Goal: Task Accomplishment & Management: Manage account settings

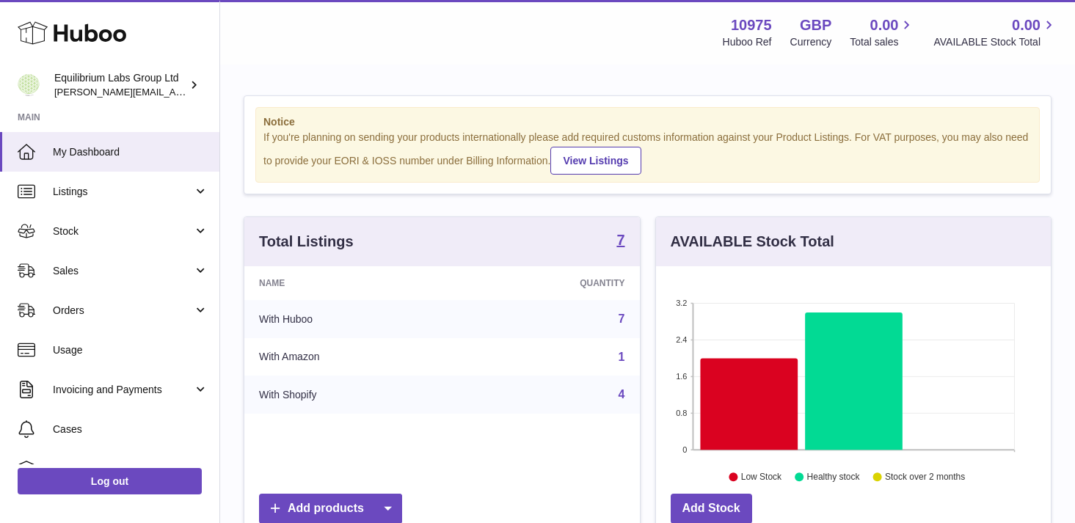
scroll to position [229, 395]
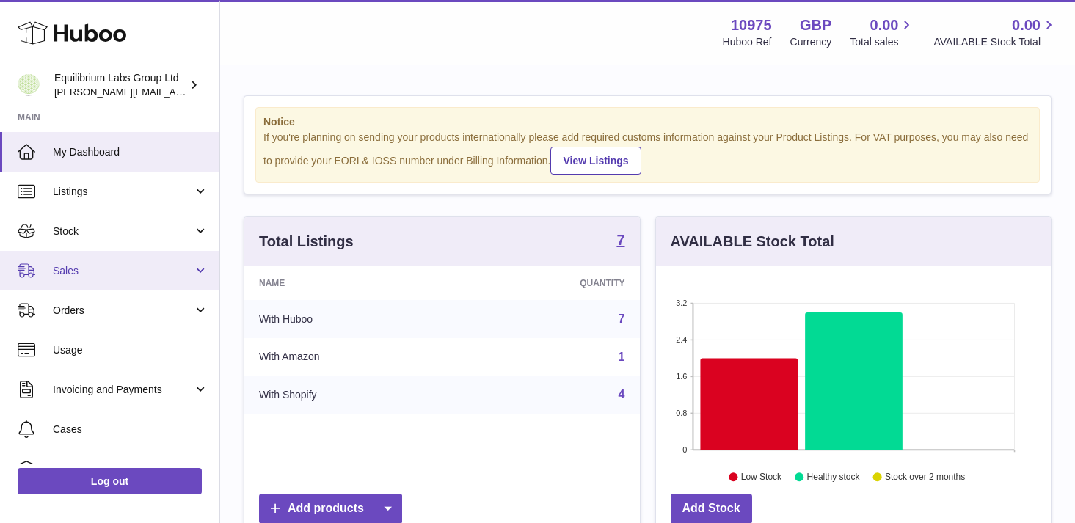
click at [123, 272] on span "Sales" at bounding box center [123, 271] width 140 height 14
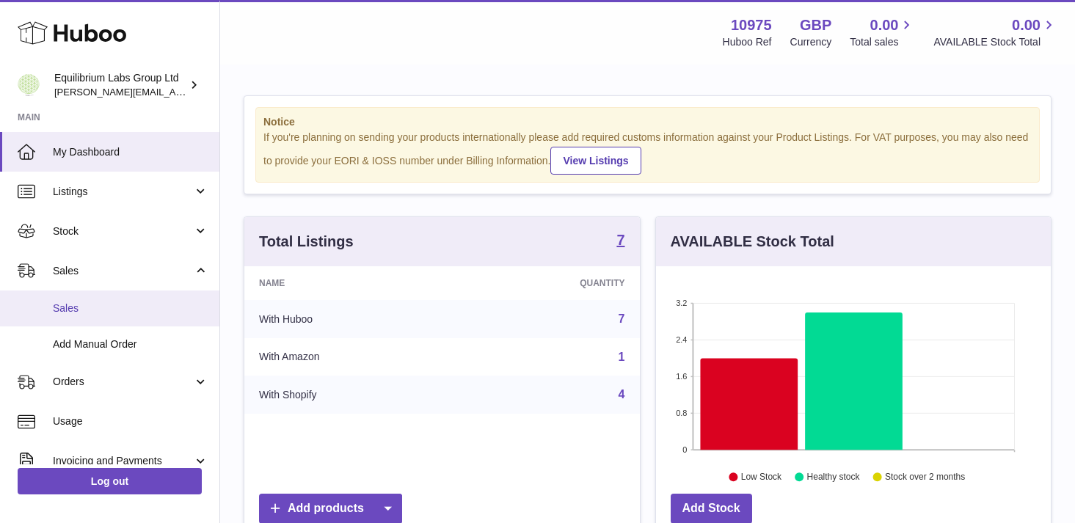
click at [132, 302] on span "Sales" at bounding box center [131, 309] width 156 height 14
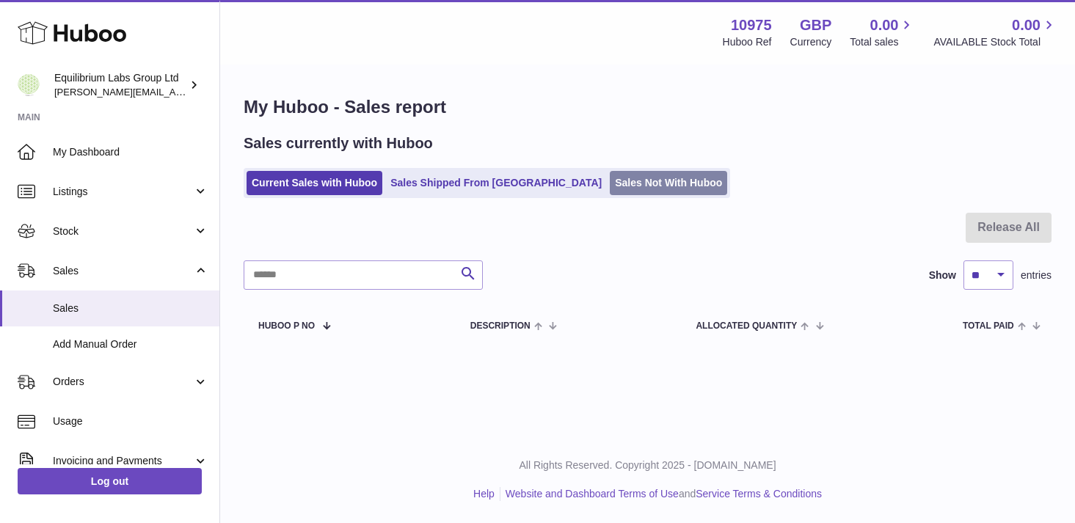
click at [625, 175] on link "Sales Not With Huboo" at bounding box center [668, 183] width 117 height 24
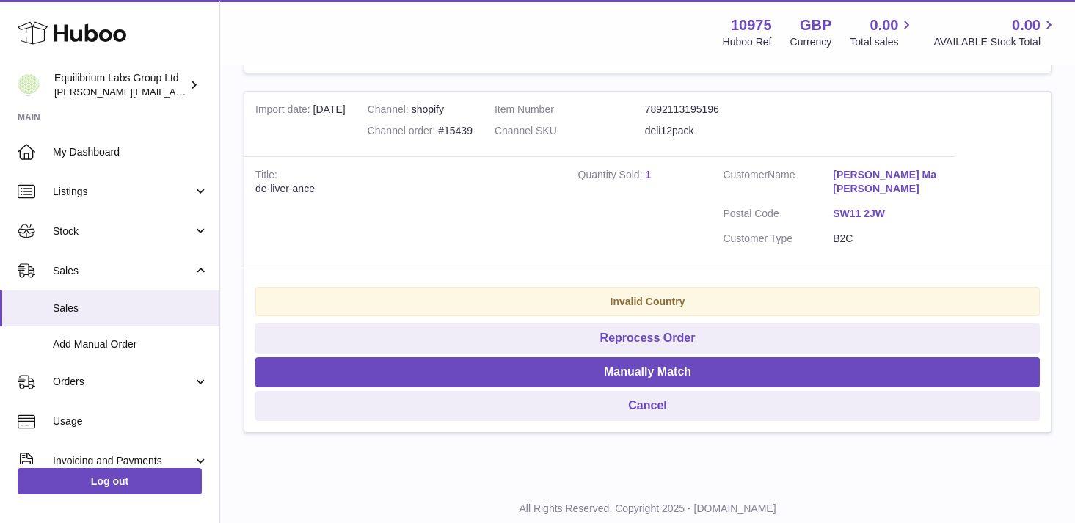
scroll to position [2355, 0]
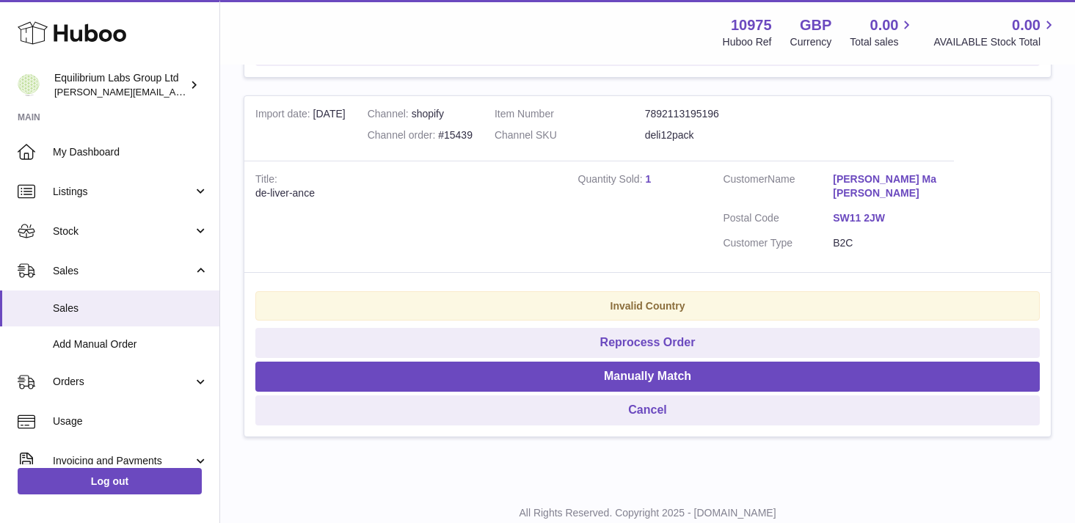
click at [857, 211] on link "SW11 2JW" at bounding box center [888, 218] width 110 height 14
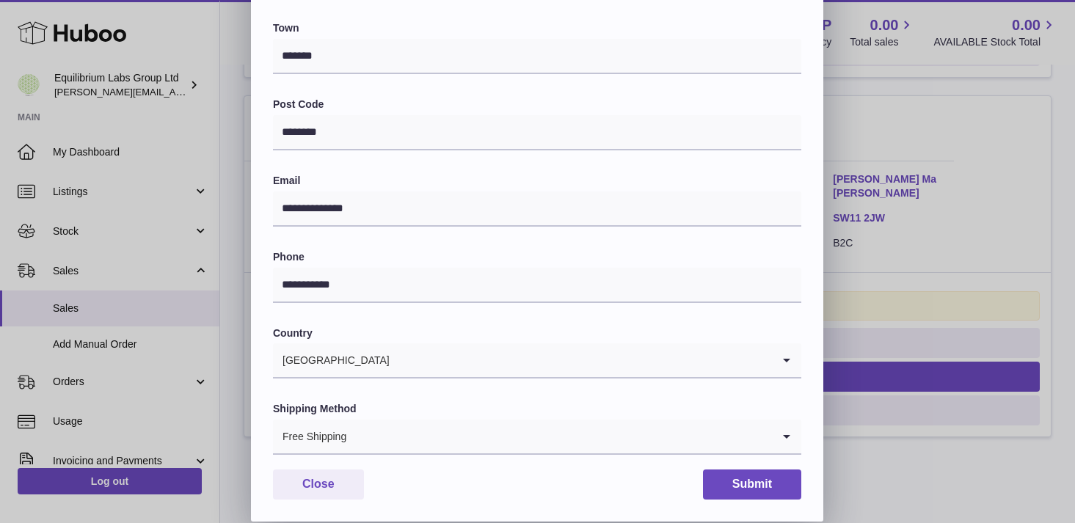
scroll to position [0, 0]
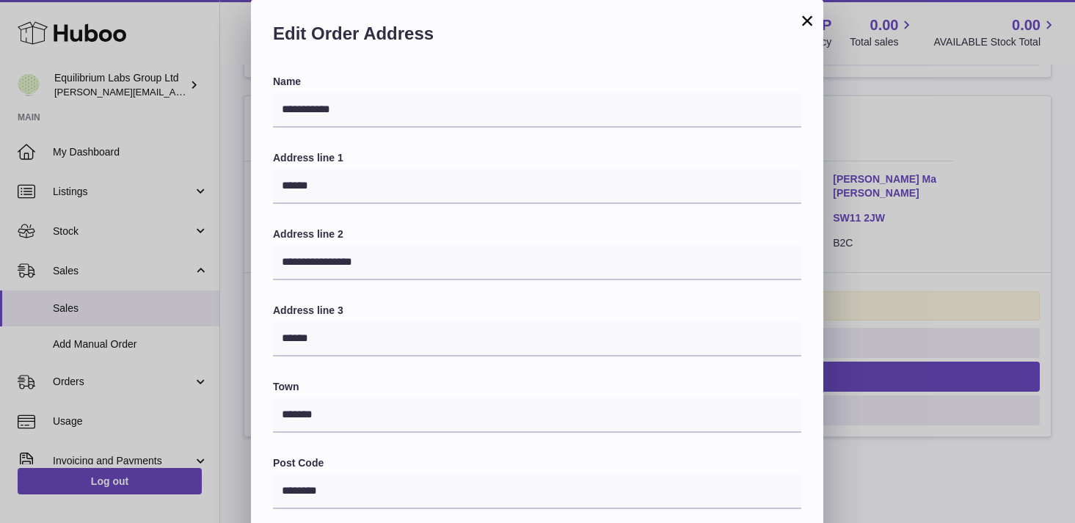
click at [810, 21] on button "×" at bounding box center [808, 21] width 18 height 18
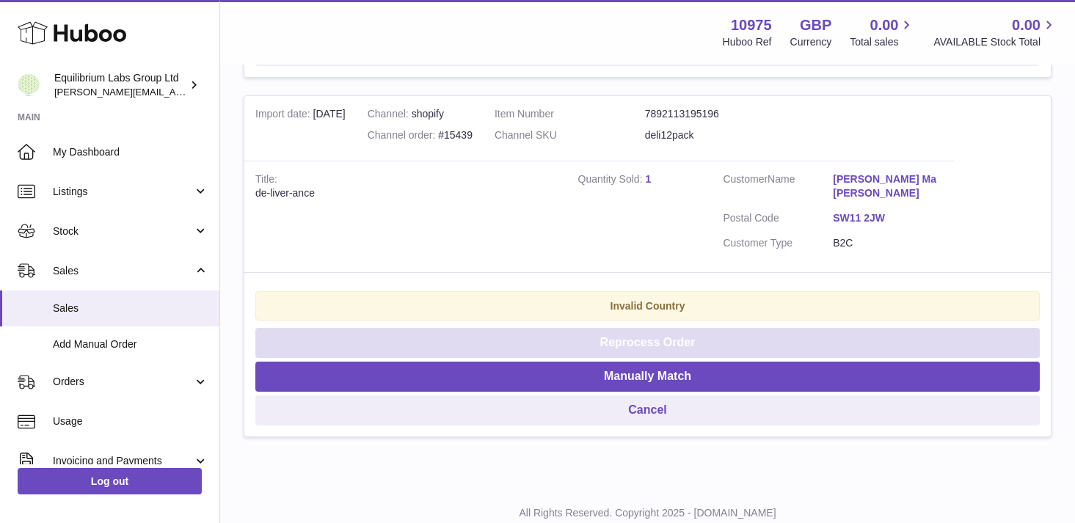
click at [675, 331] on button "Reprocess Order" at bounding box center [647, 343] width 785 height 30
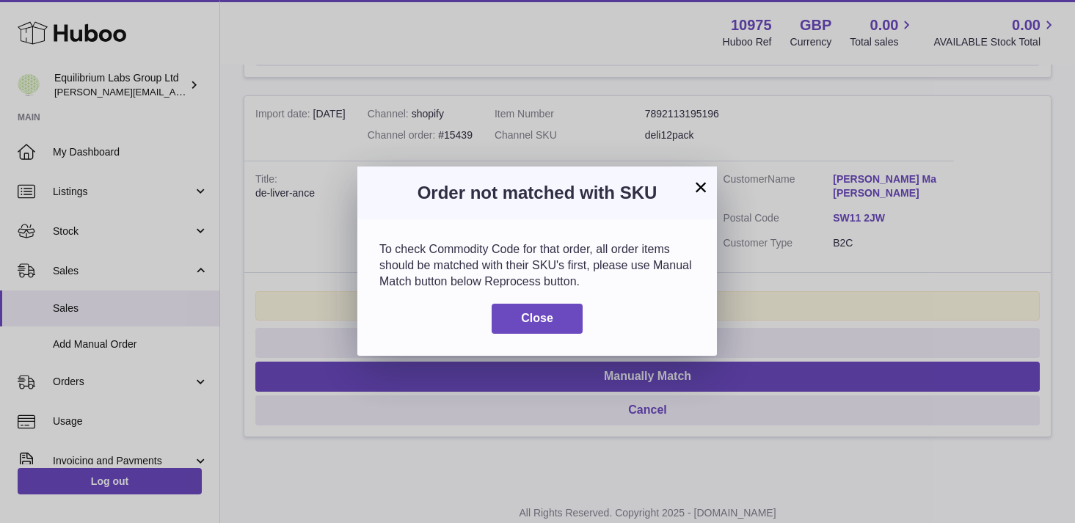
click at [703, 186] on button "×" at bounding box center [701, 187] width 18 height 18
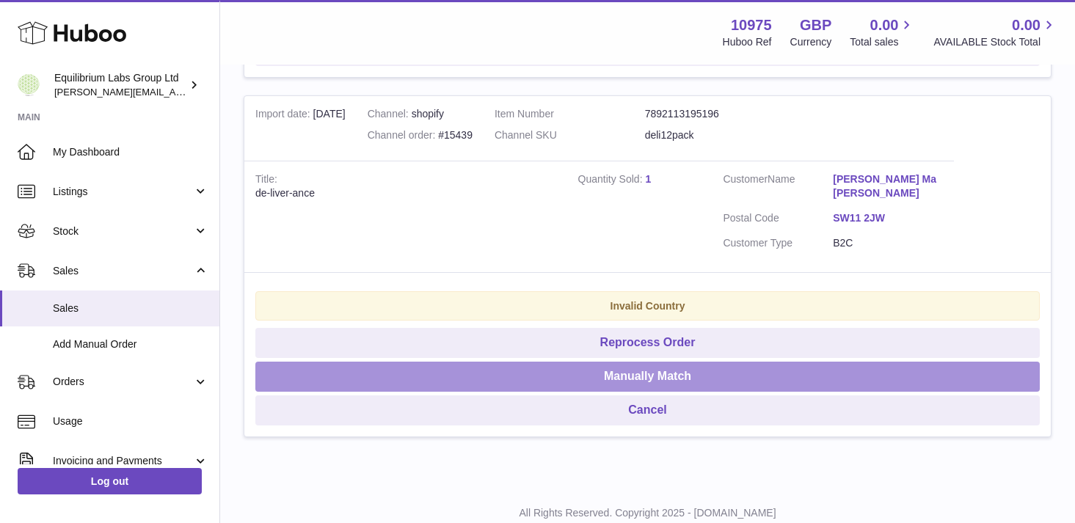
click at [646, 363] on button "Manually Match" at bounding box center [647, 377] width 785 height 30
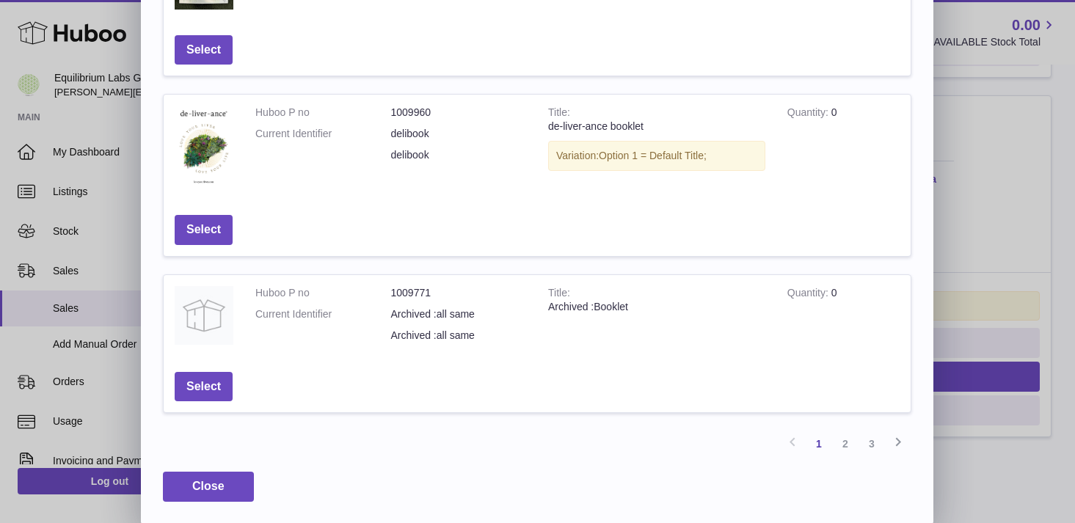
scroll to position [501, 0]
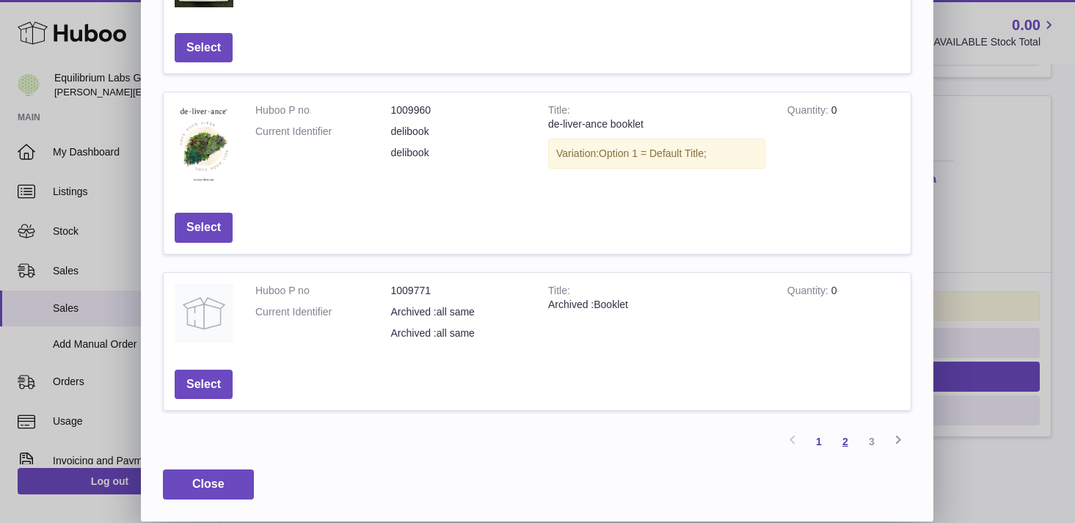
click at [846, 446] on link "2" at bounding box center [845, 442] width 26 height 26
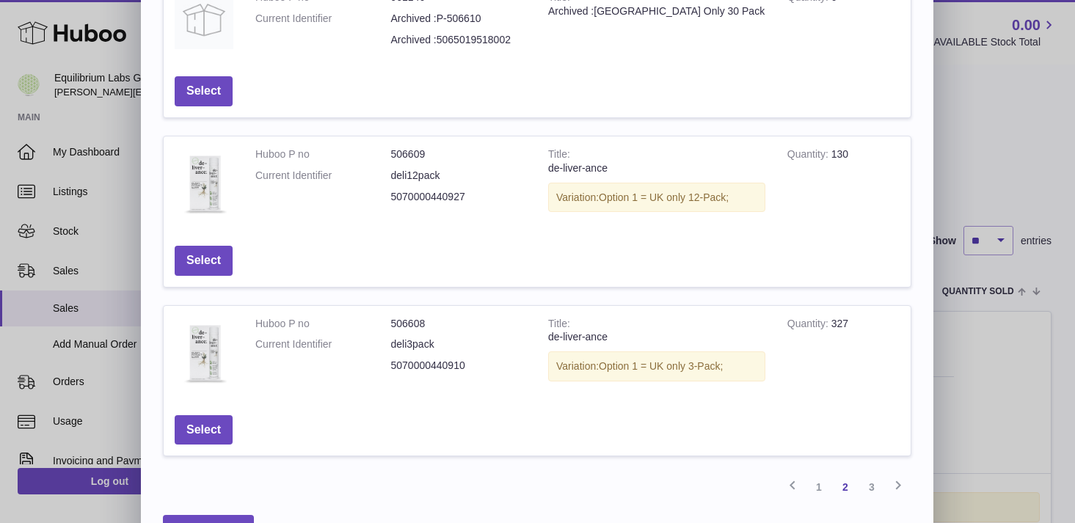
scroll to position [441, 0]
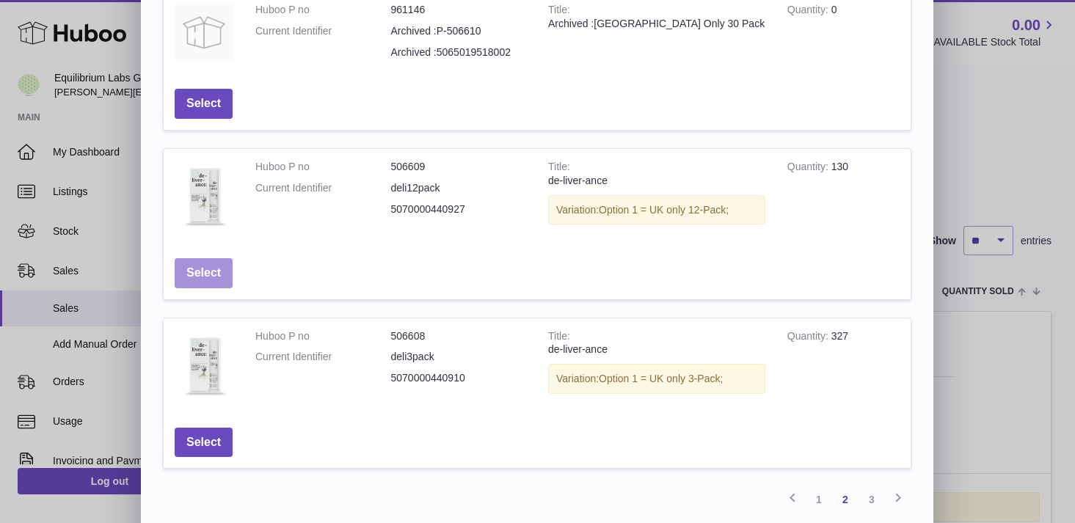
click at [210, 277] on button "Select" at bounding box center [204, 273] width 58 height 30
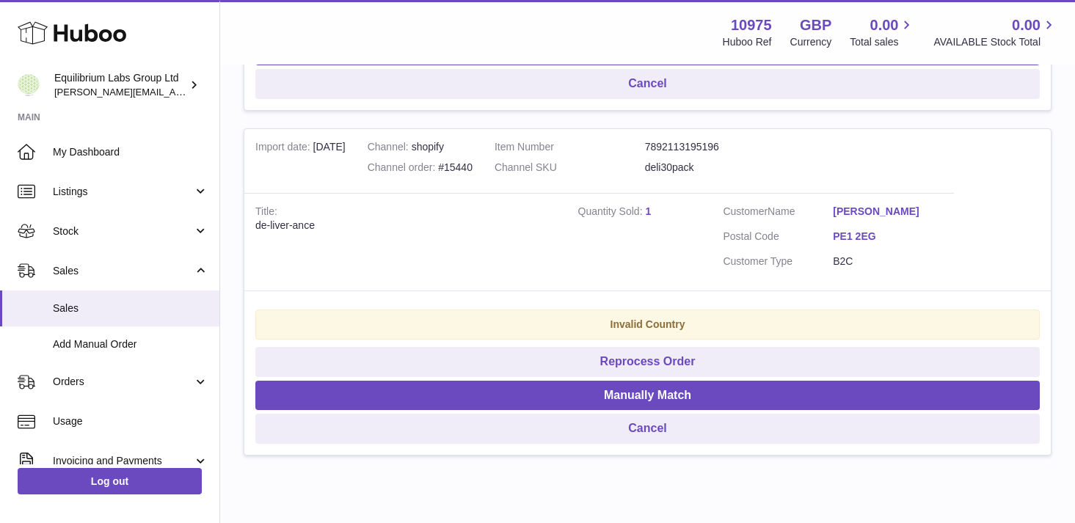
scroll to position [1973, 0]
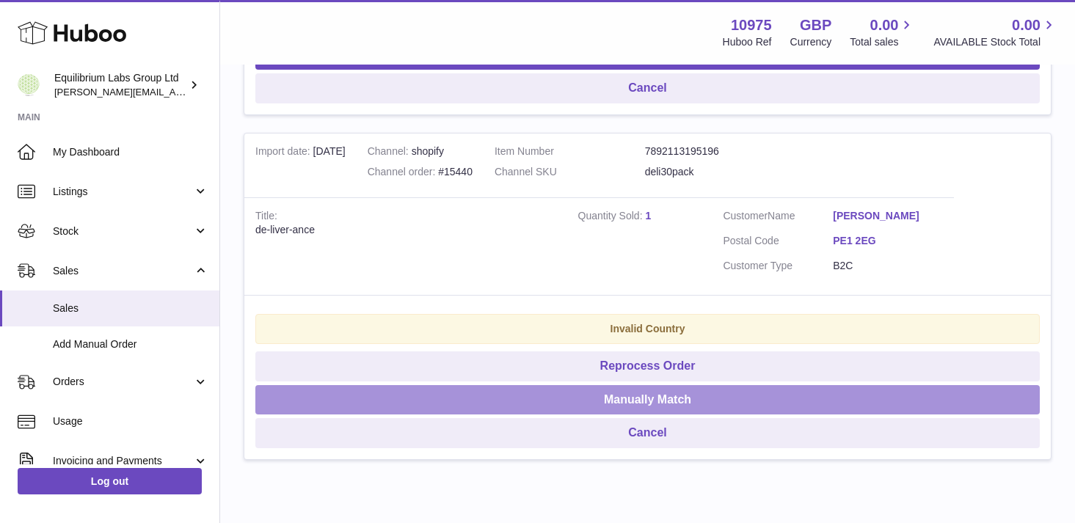
click at [677, 396] on button "Manually Match" at bounding box center [647, 400] width 785 height 30
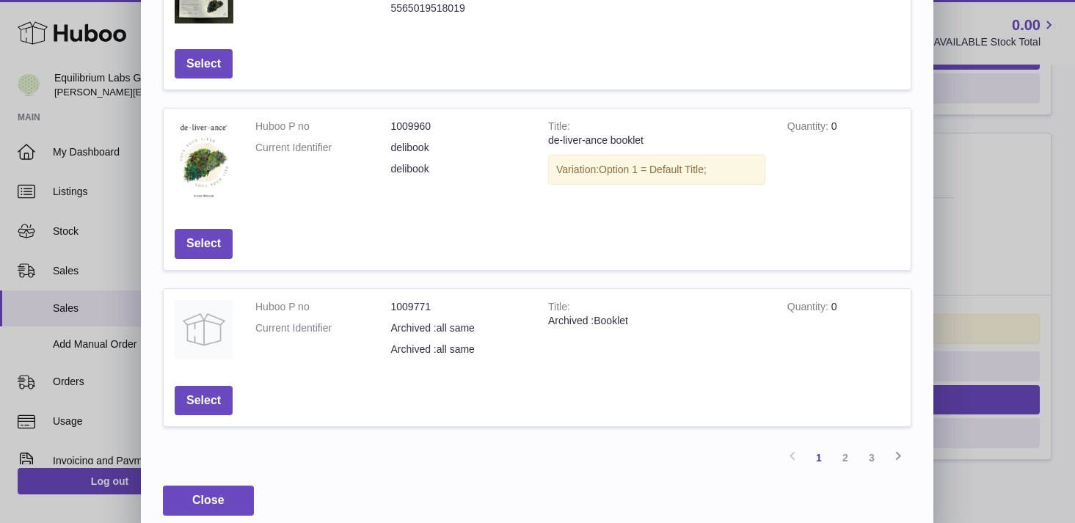
scroll to position [501, 0]
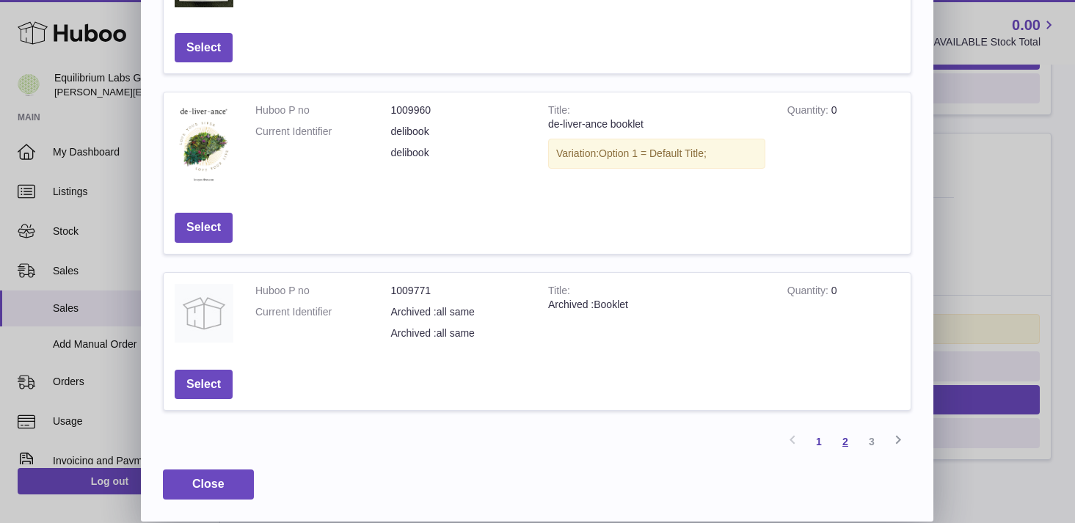
click at [846, 449] on link "2" at bounding box center [845, 442] width 26 height 26
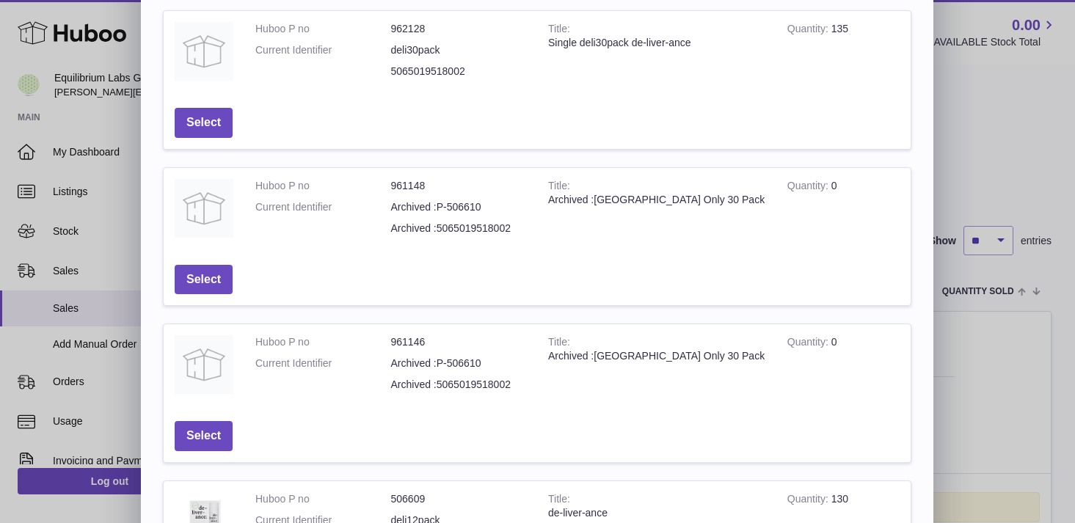
scroll to position [0, 0]
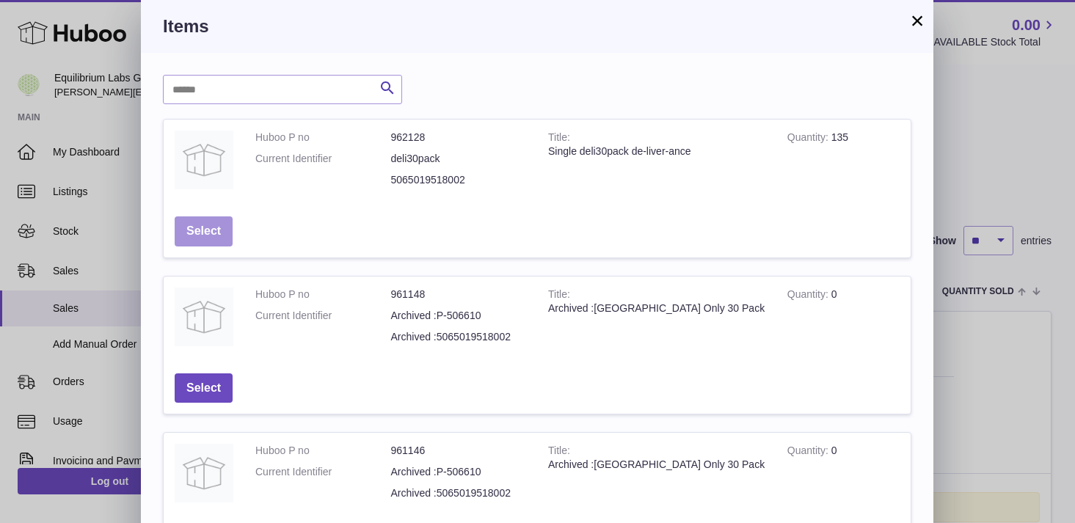
click at [205, 234] on button "Select" at bounding box center [204, 232] width 58 height 30
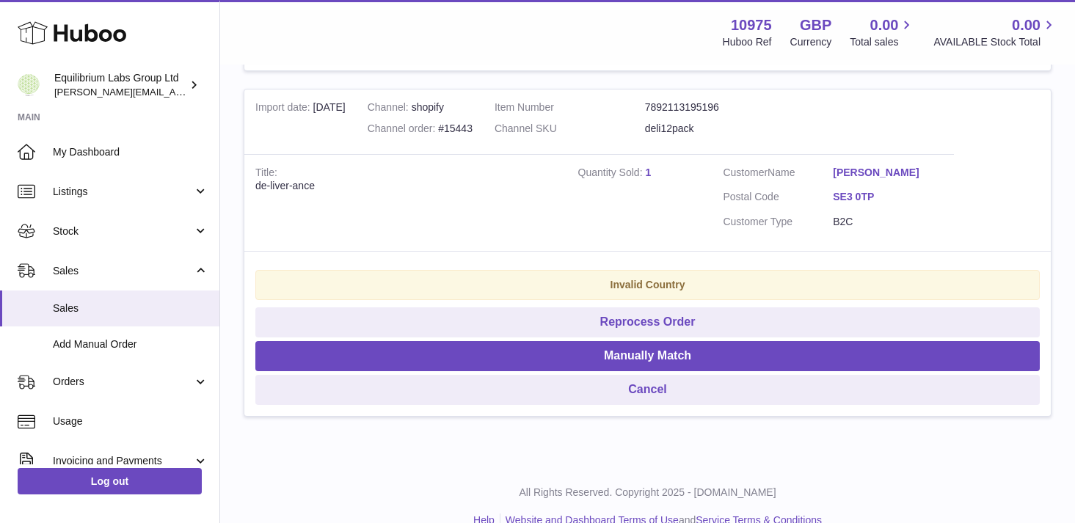
scroll to position [1697, 0]
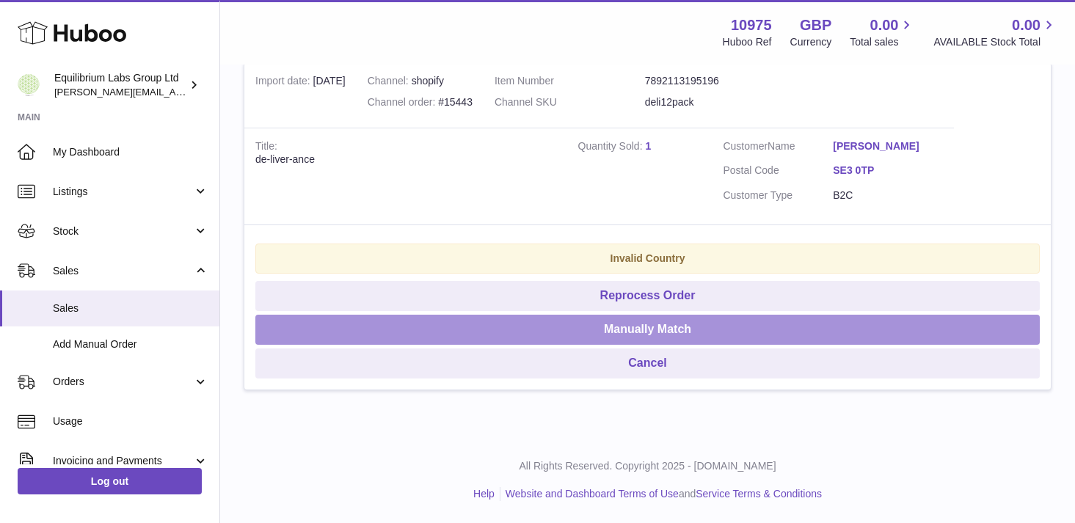
click at [672, 324] on button "Manually Match" at bounding box center [647, 330] width 785 height 30
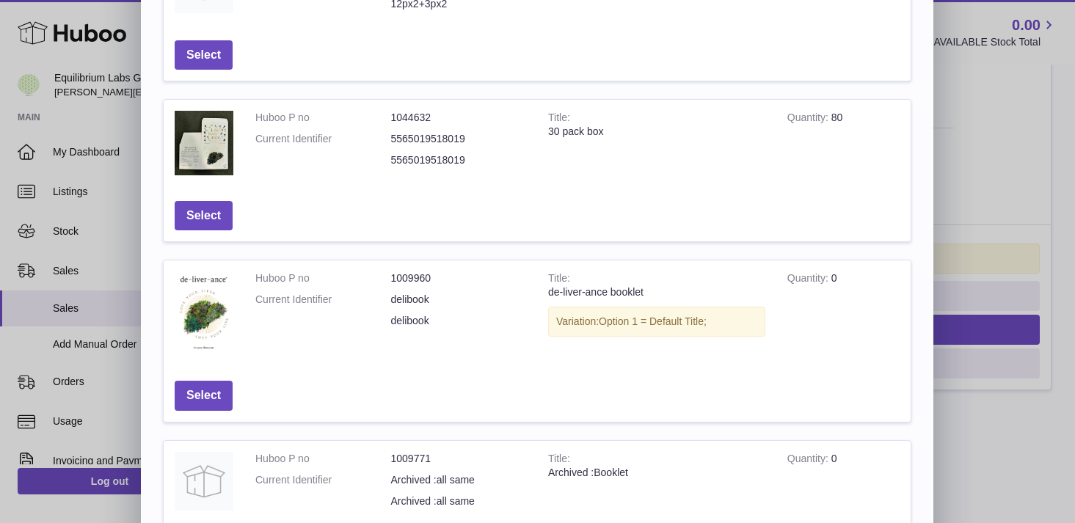
scroll to position [501, 0]
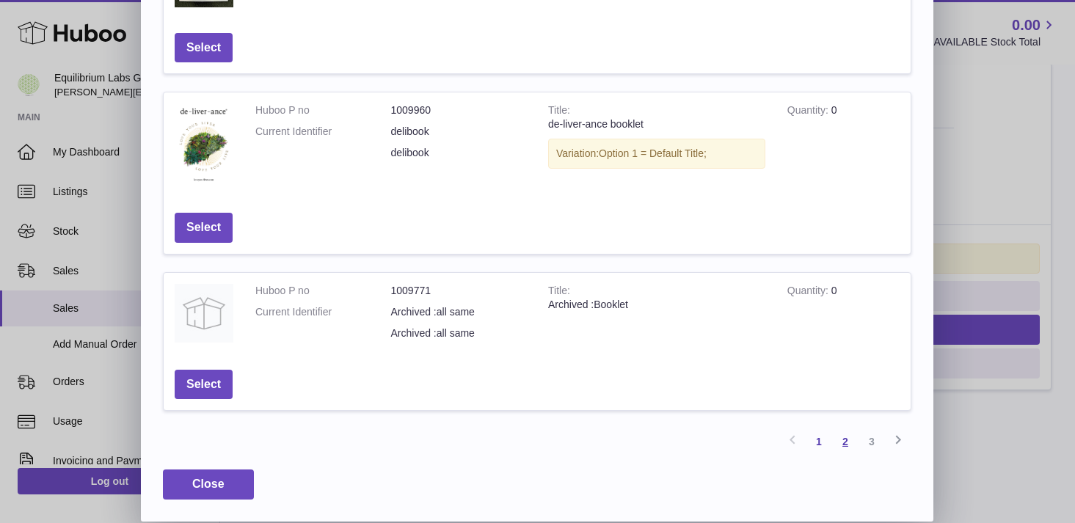
click at [845, 445] on link "2" at bounding box center [845, 442] width 26 height 26
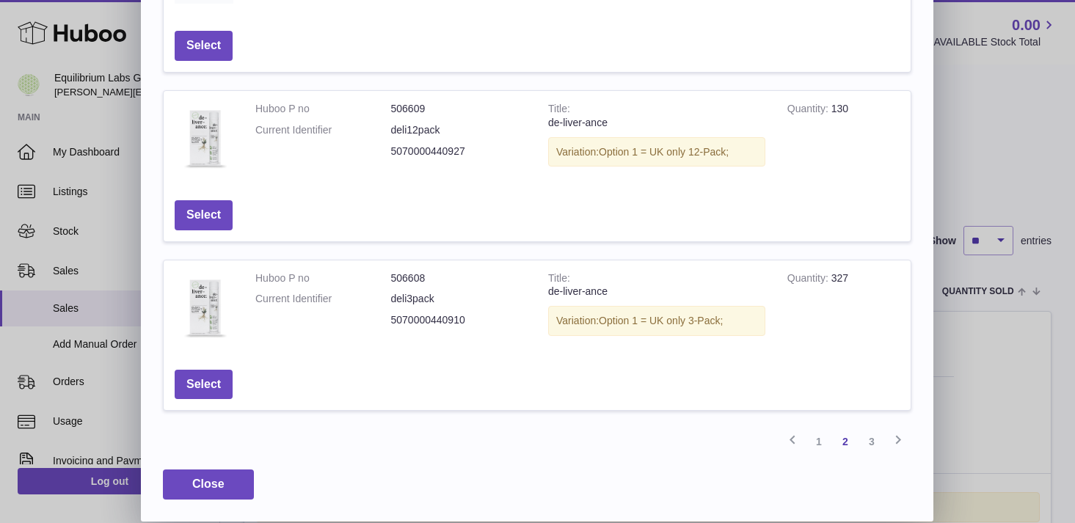
scroll to position [499, 0]
click at [212, 211] on button "Select" at bounding box center [204, 215] width 58 height 30
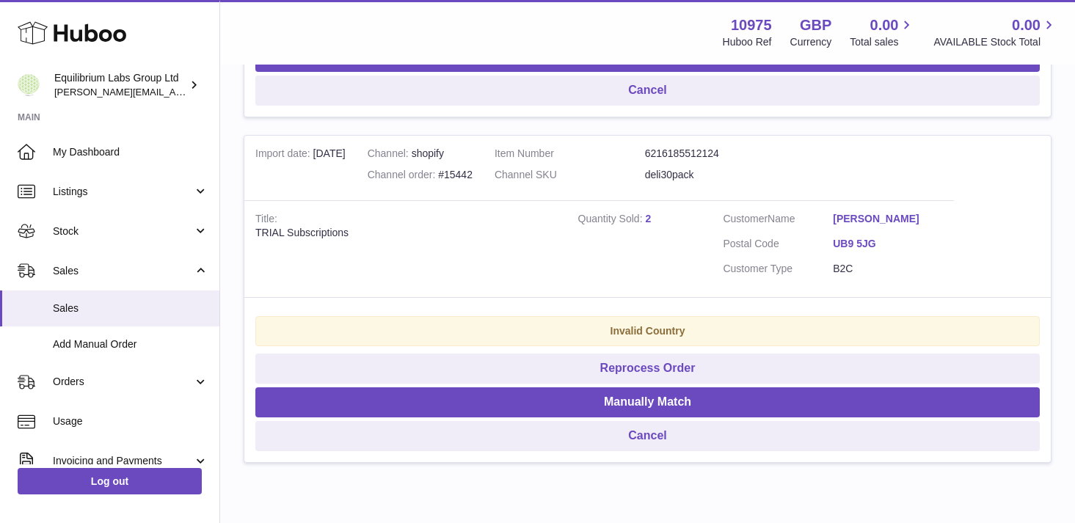
scroll to position [1274, 0]
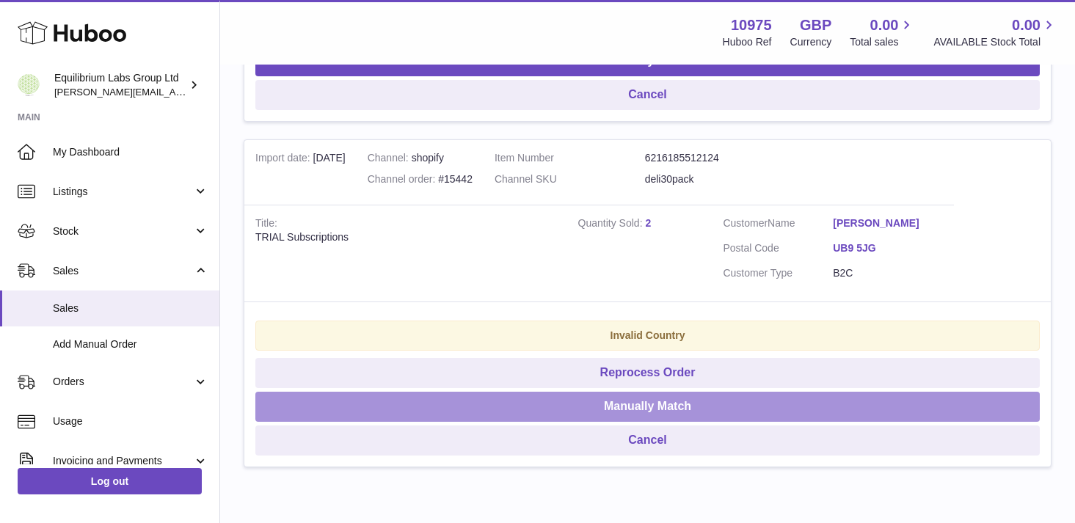
click at [669, 401] on button "Manually Match" at bounding box center [647, 407] width 785 height 30
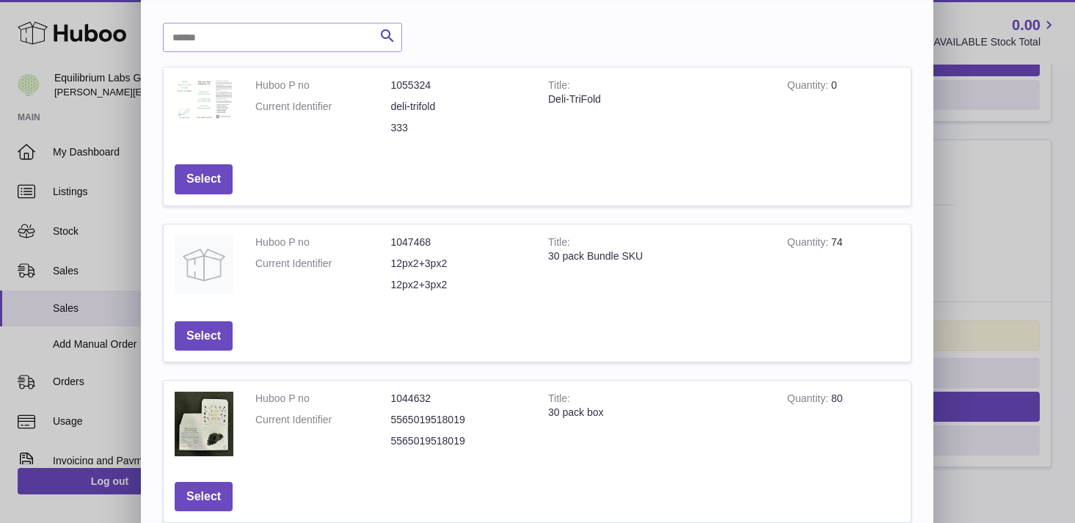
scroll to position [501, 0]
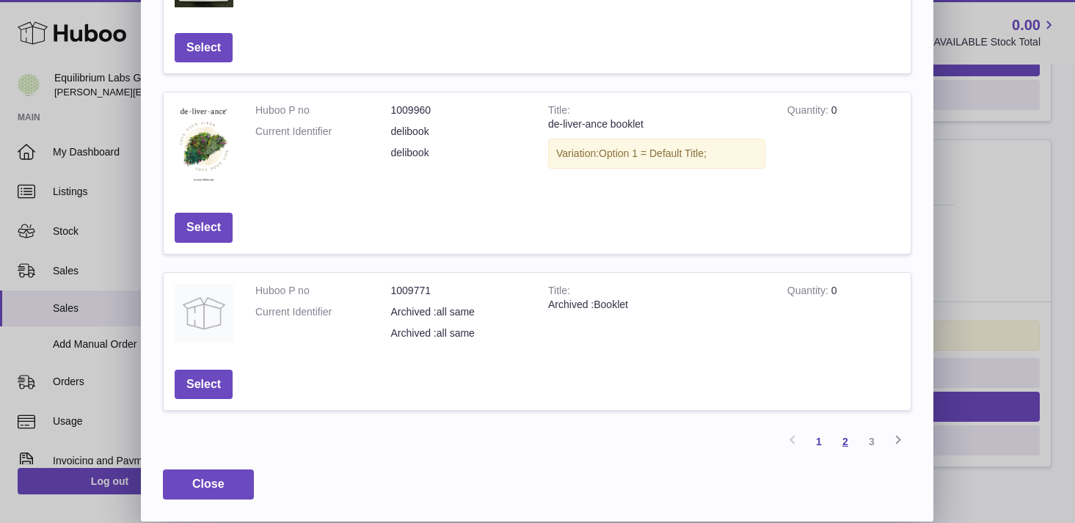
click at [849, 445] on link "2" at bounding box center [845, 442] width 26 height 26
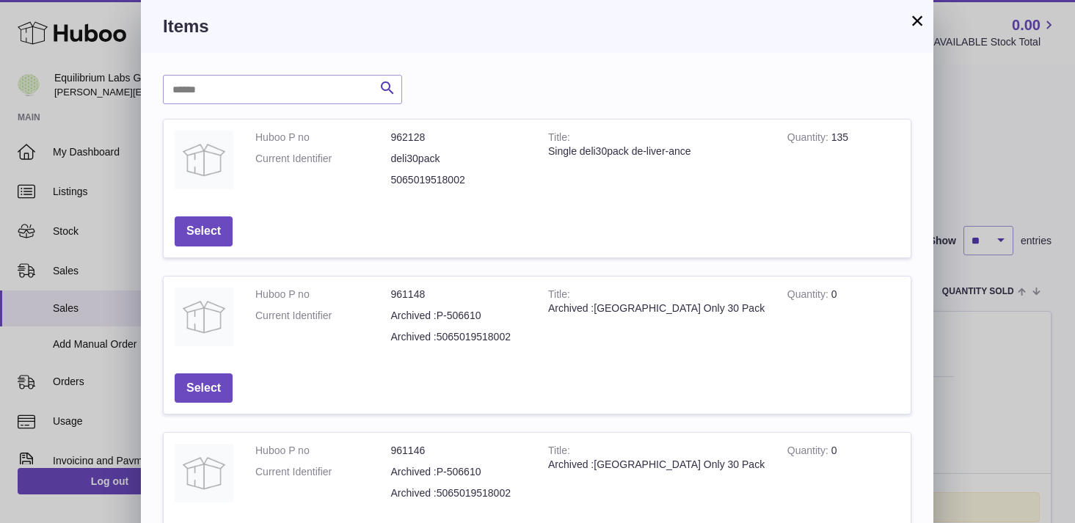
scroll to position [499, 0]
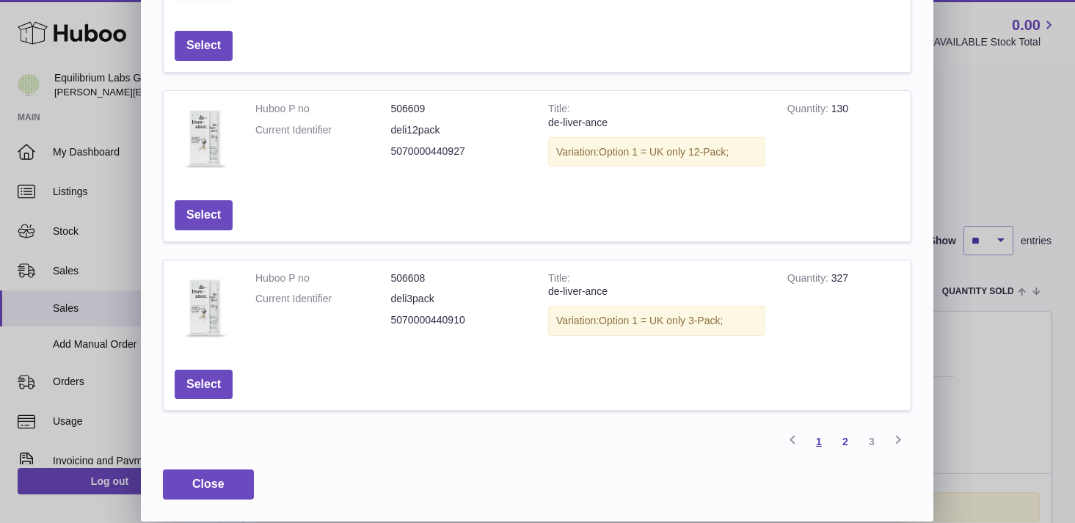
click at [813, 449] on link "1" at bounding box center [819, 442] width 26 height 26
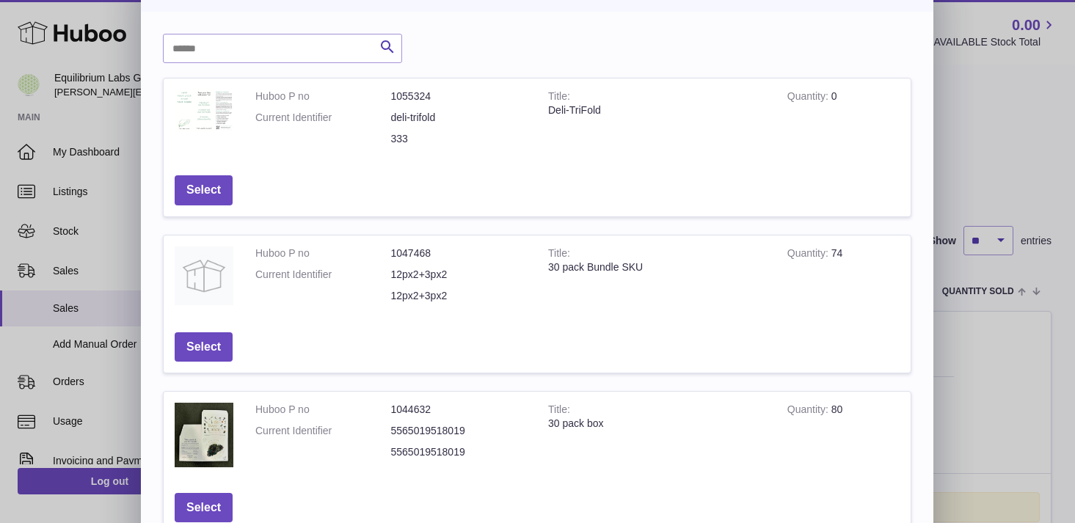
scroll to position [50, 0]
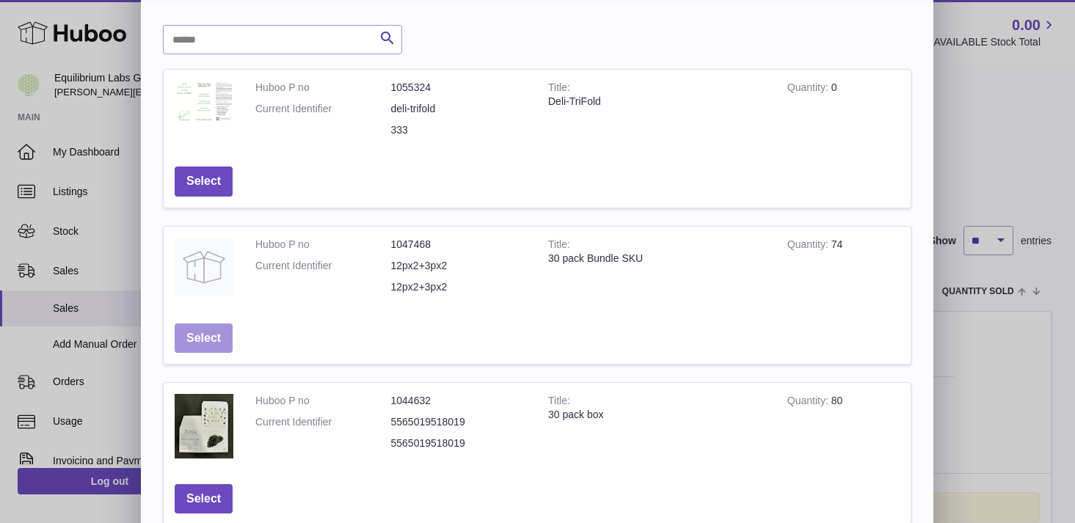
click at [223, 343] on button "Select" at bounding box center [204, 339] width 58 height 30
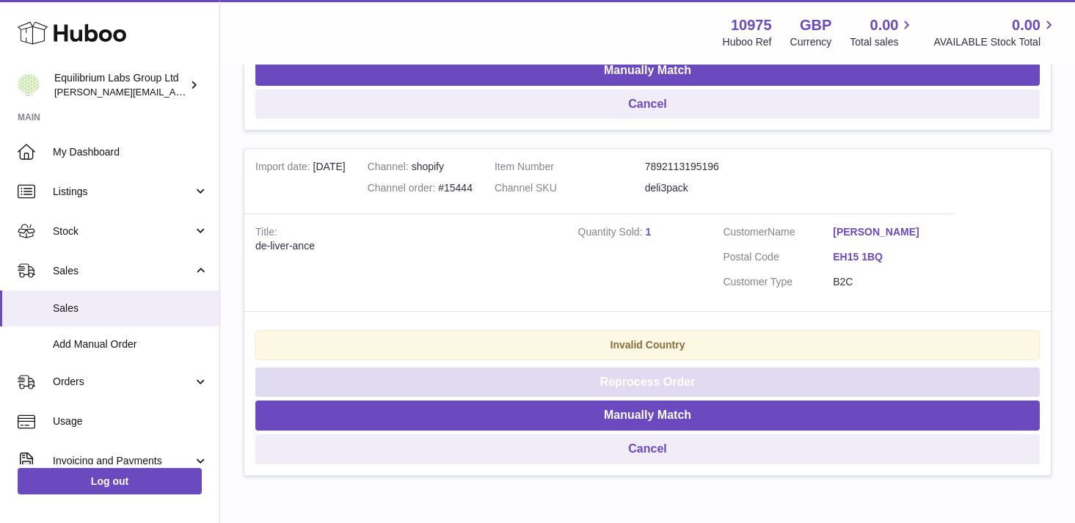
scroll to position [906, 0]
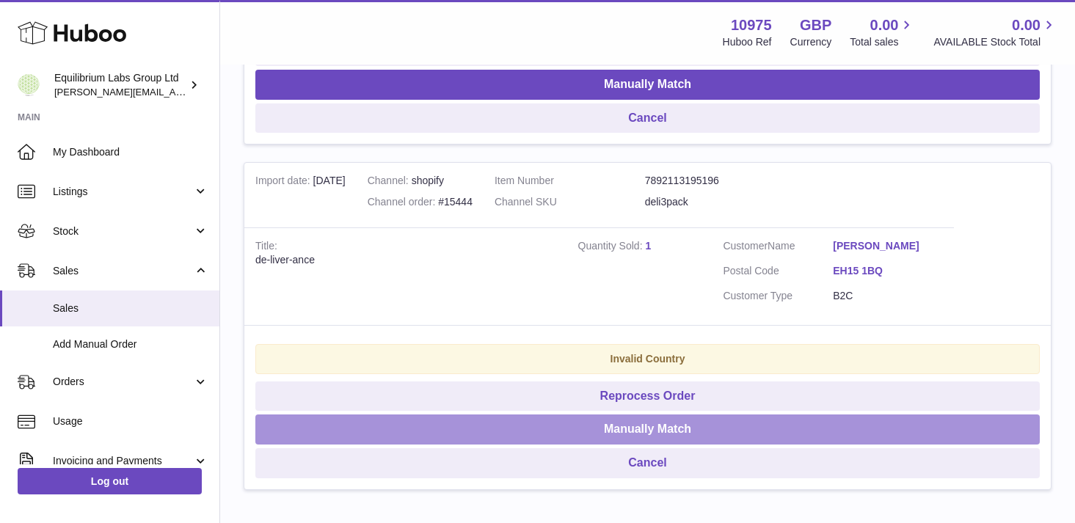
click at [672, 429] on button "Manually Match" at bounding box center [647, 430] width 785 height 30
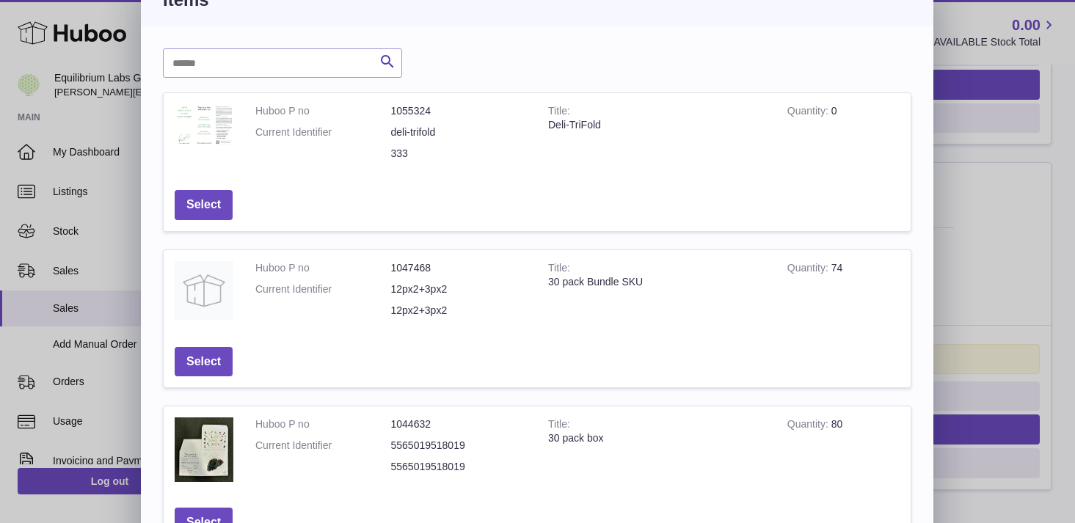
scroll to position [29, 0]
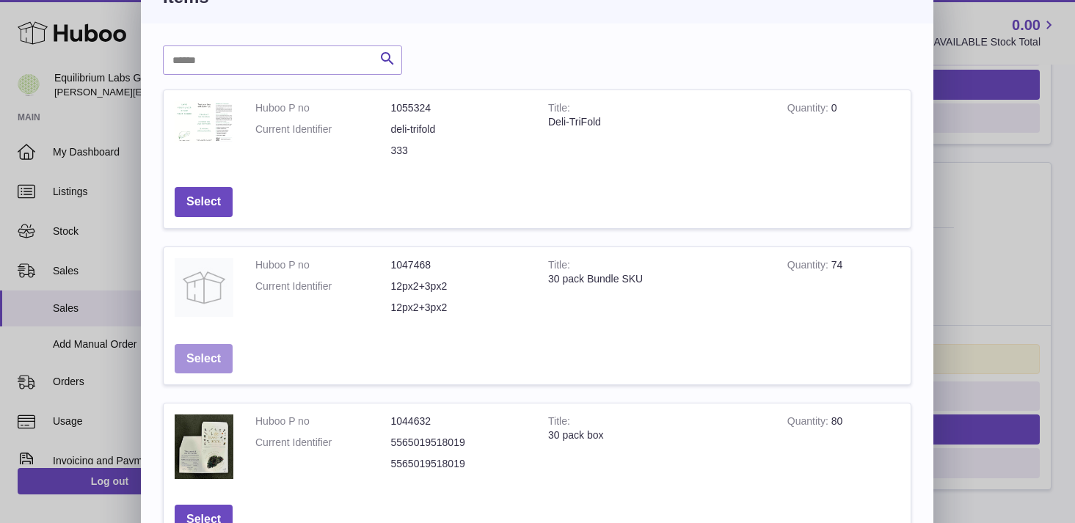
click at [222, 350] on button "Select" at bounding box center [204, 359] width 58 height 30
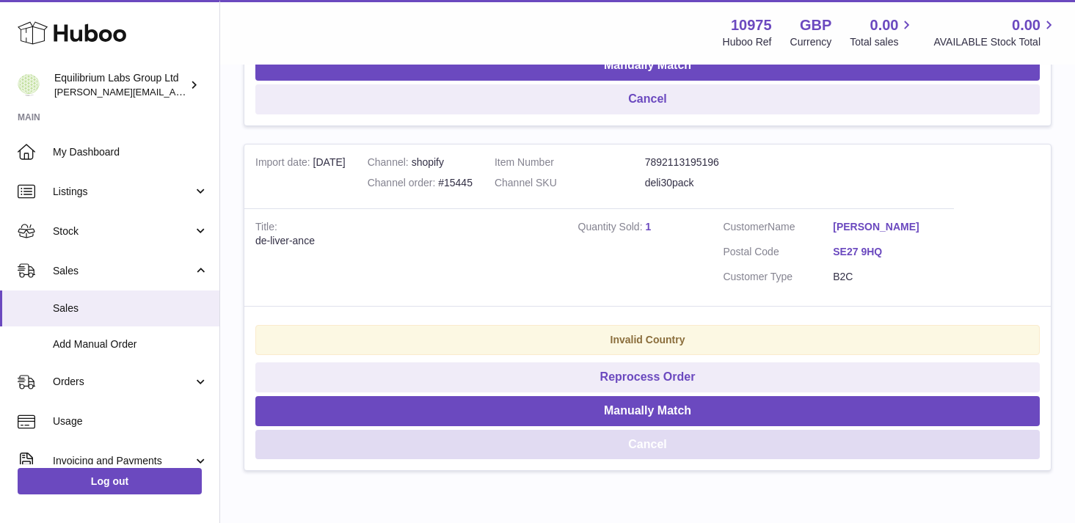
scroll to position [576, 0]
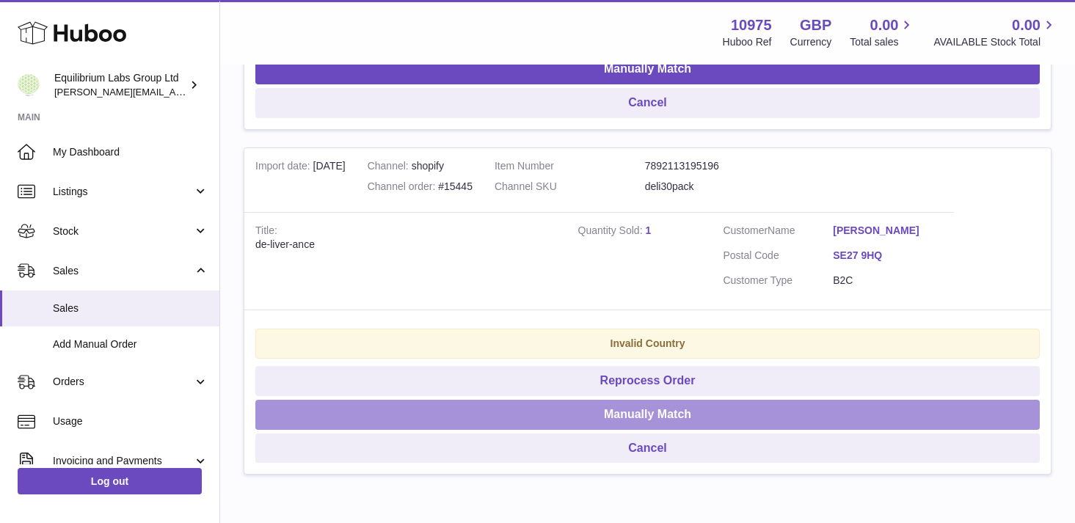
click at [661, 406] on button "Manually Match" at bounding box center [647, 415] width 785 height 30
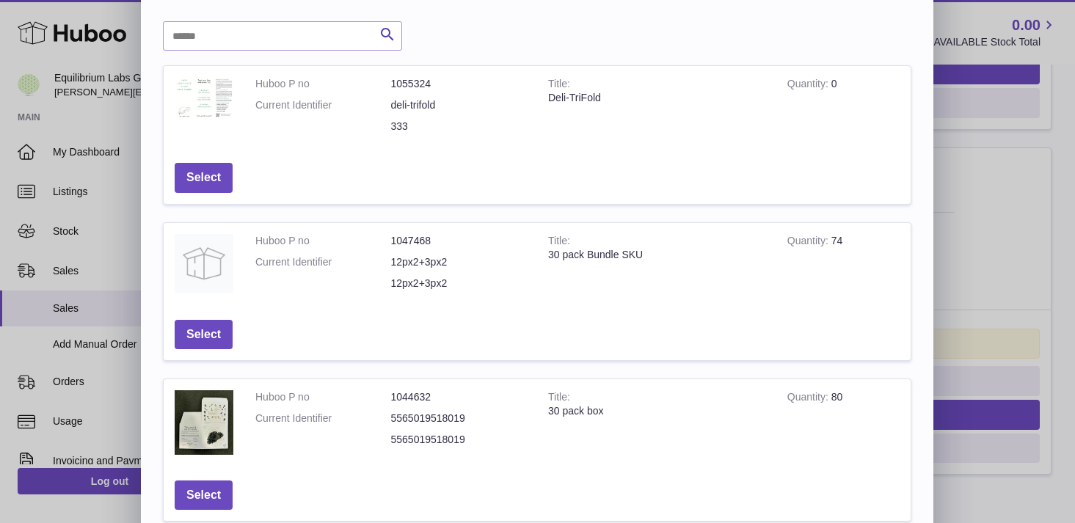
scroll to position [68, 0]
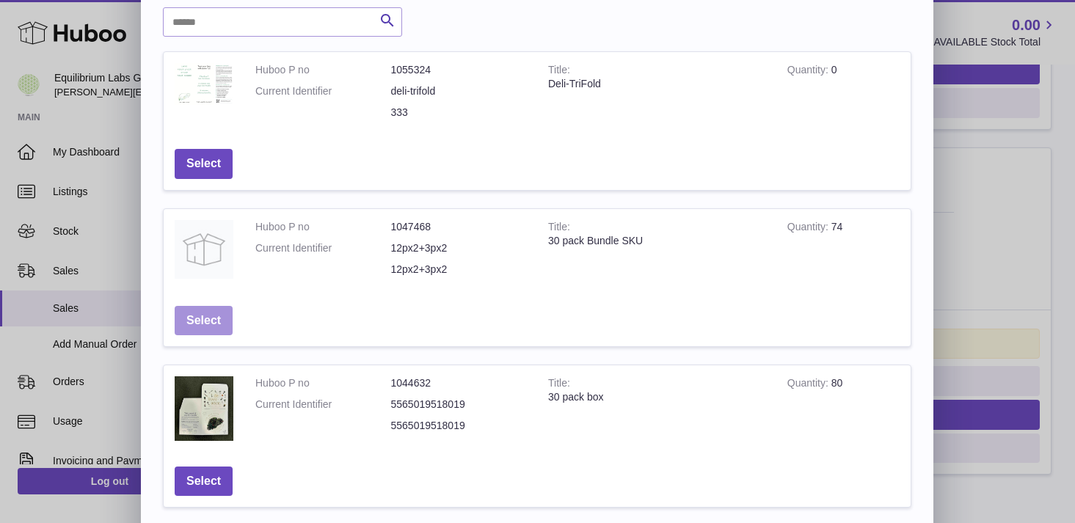
click at [196, 325] on button "Select" at bounding box center [204, 321] width 58 height 30
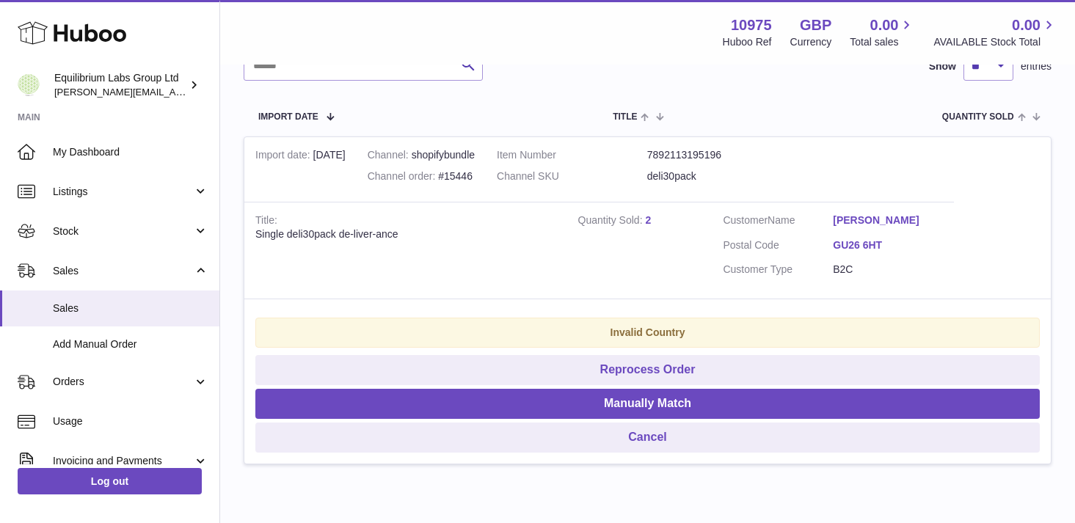
scroll to position [240, 0]
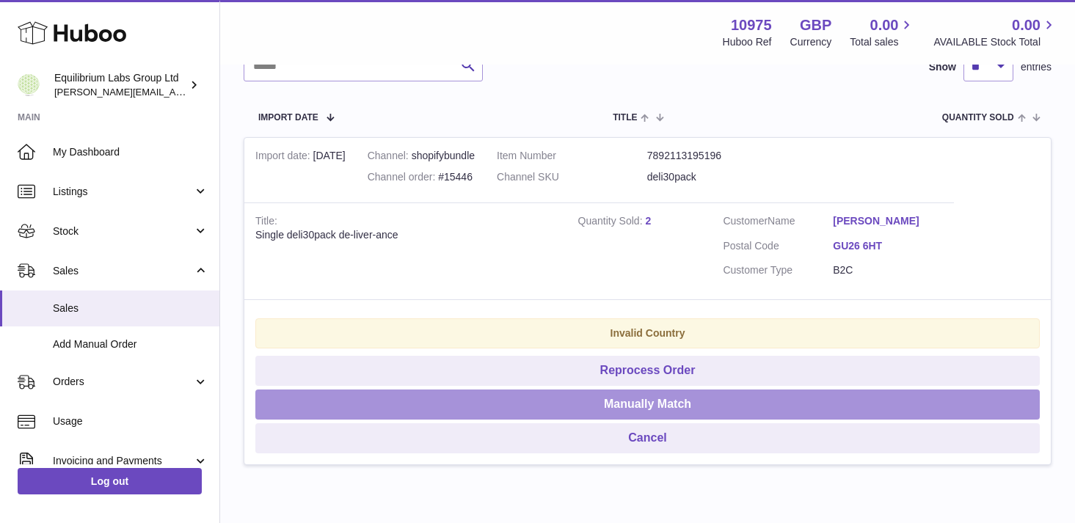
click at [680, 404] on button "Manually Match" at bounding box center [647, 405] width 785 height 30
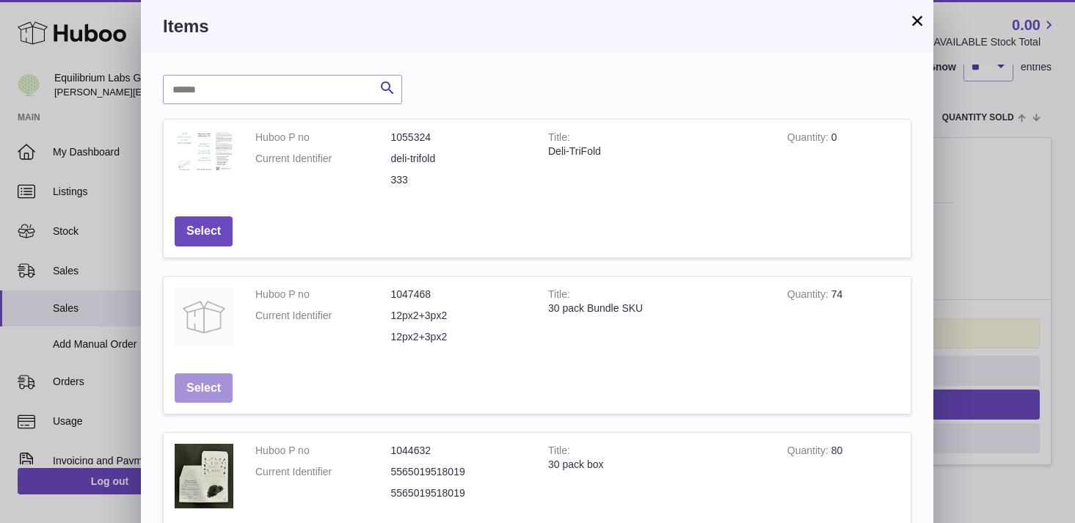
click at [225, 388] on button "Select" at bounding box center [204, 389] width 58 height 30
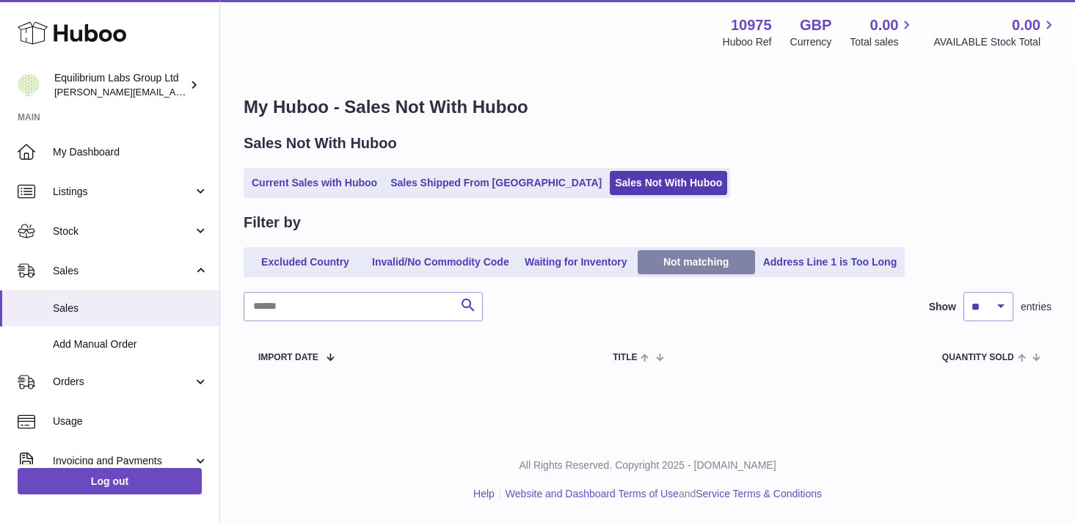
scroll to position [0, 0]
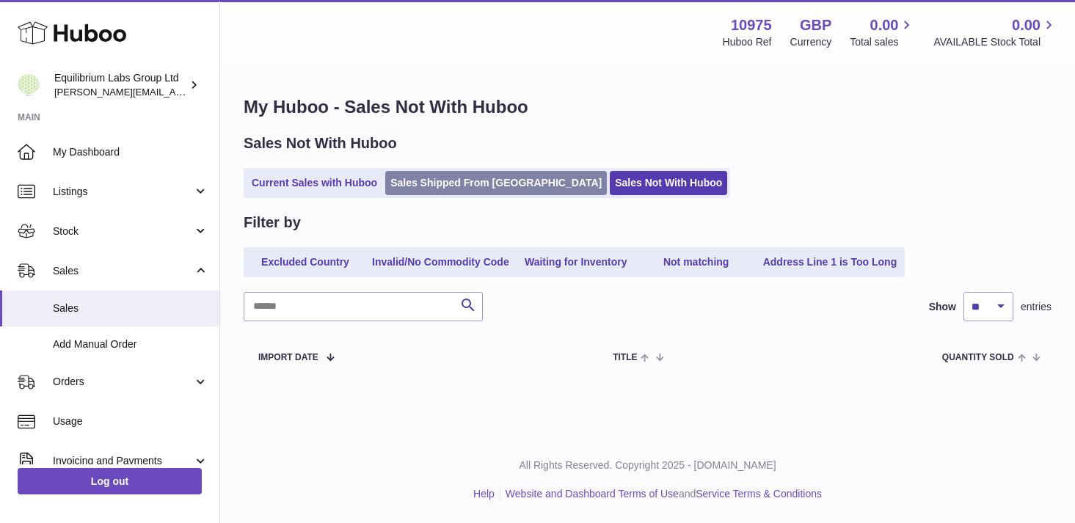
click at [435, 189] on link "Sales Shipped From [GEOGRAPHIC_DATA]" at bounding box center [496, 183] width 222 height 24
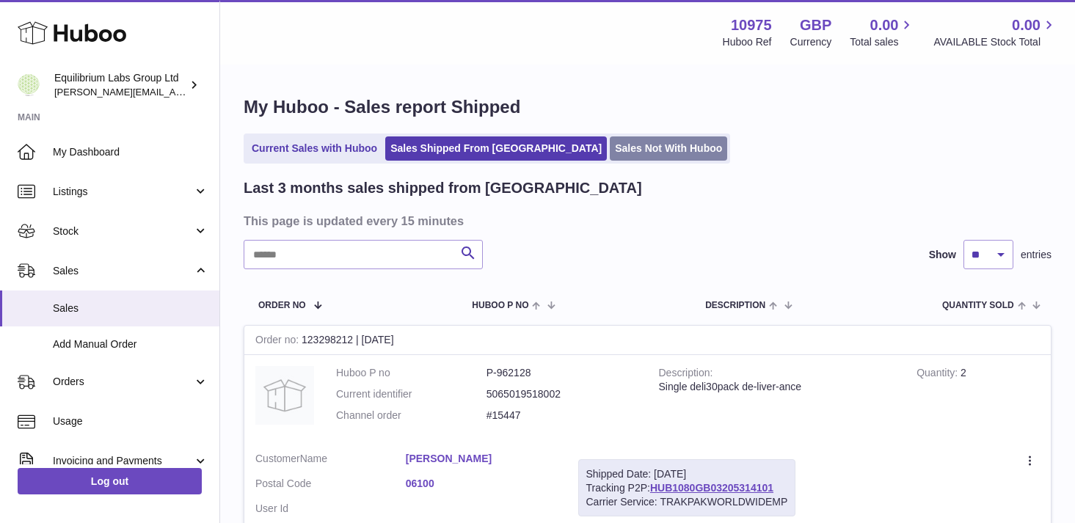
click at [610, 150] on link "Sales Not With Huboo" at bounding box center [668, 149] width 117 height 24
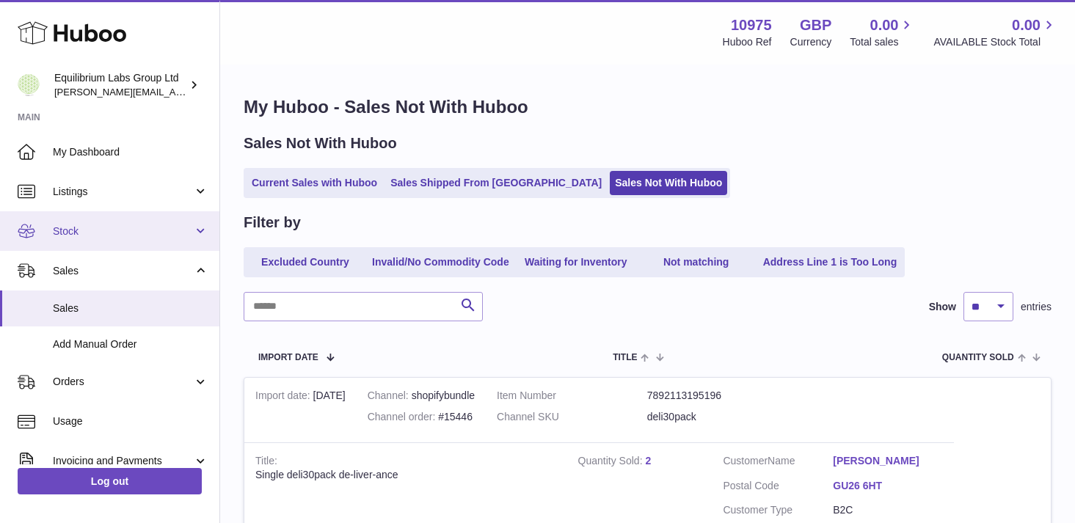
click at [134, 244] on link "Stock" at bounding box center [110, 231] width 220 height 40
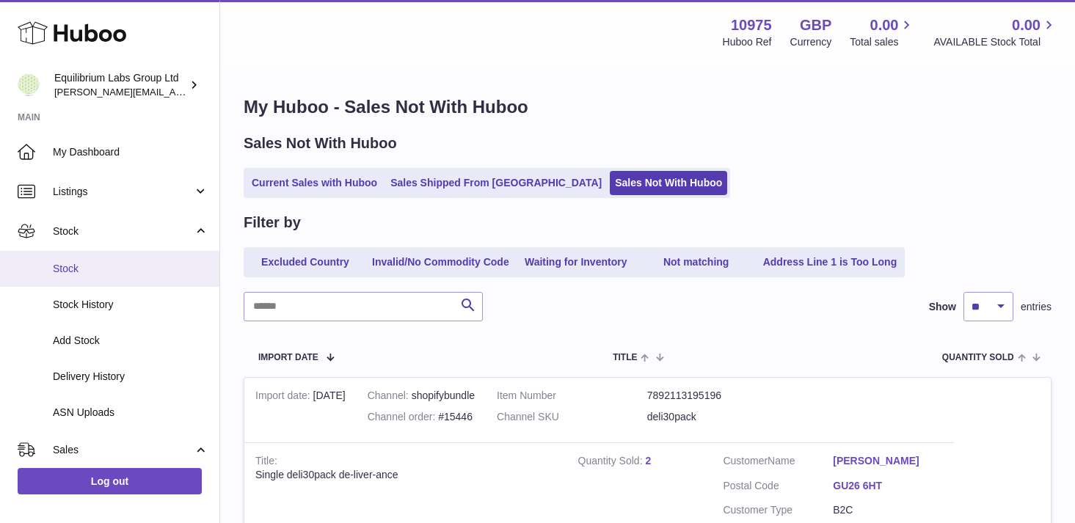
click at [134, 269] on span "Stock" at bounding box center [131, 269] width 156 height 14
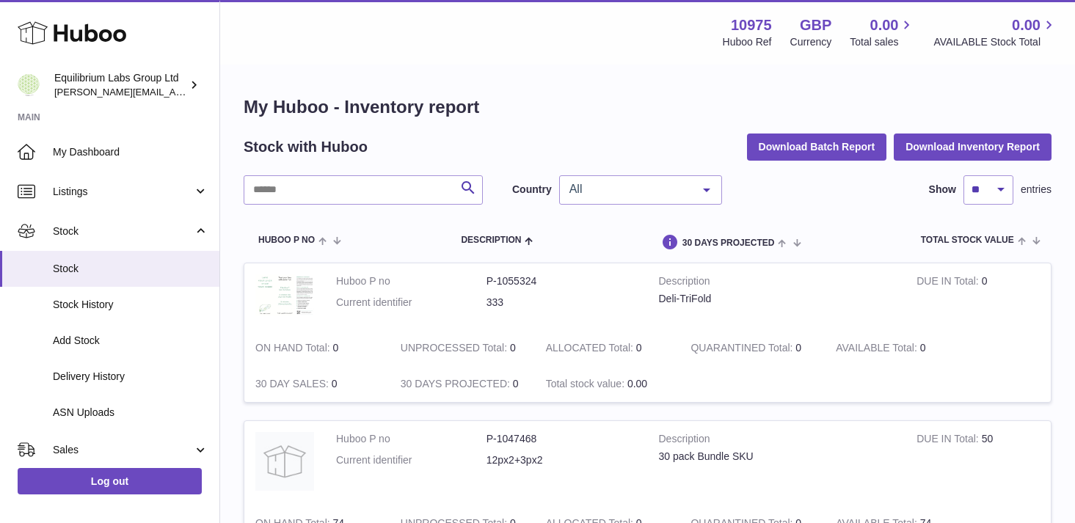
click at [620, 199] on div "All" at bounding box center [640, 189] width 163 height 29
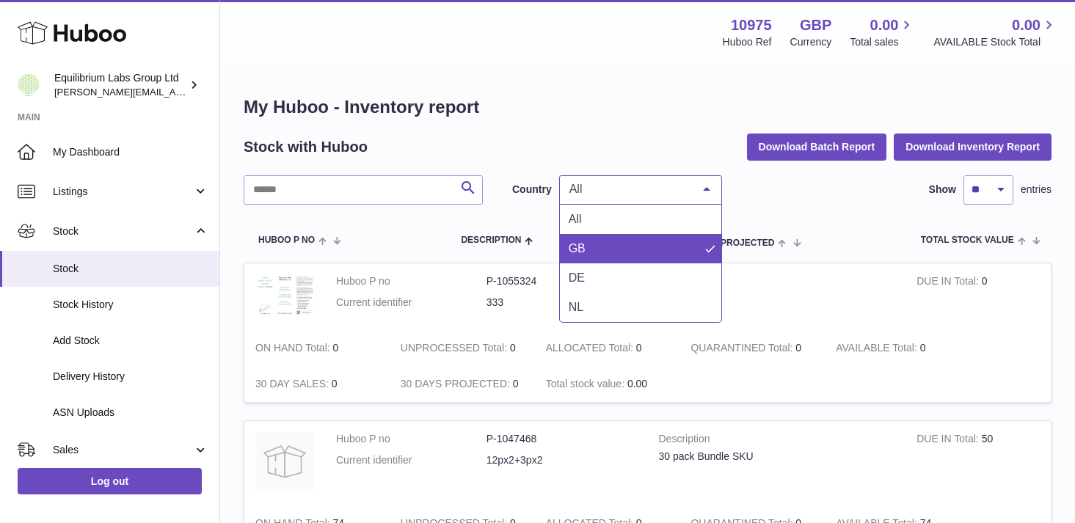
click at [615, 244] on span "GB" at bounding box center [641, 248] width 162 height 29
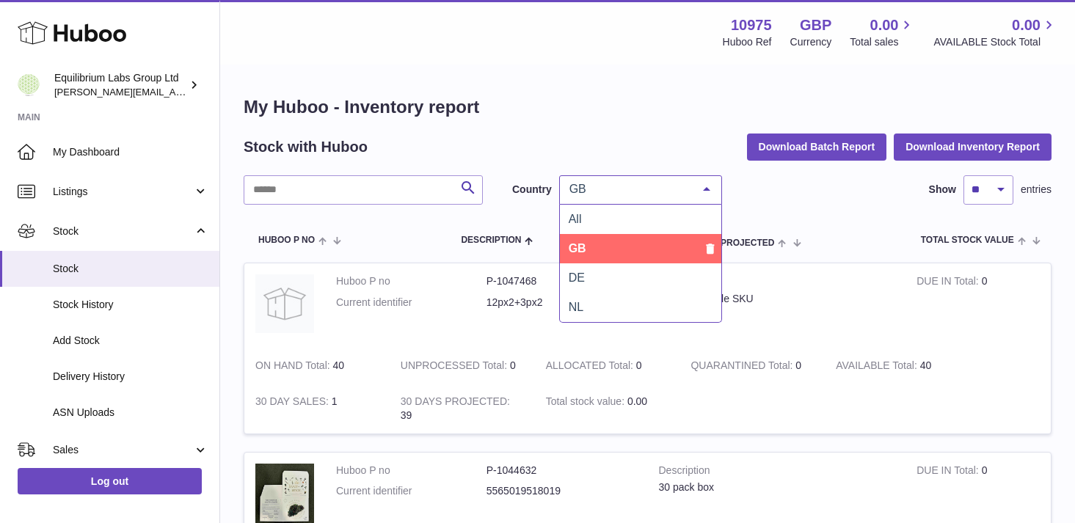
click at [628, 191] on span "GB" at bounding box center [629, 189] width 126 height 15
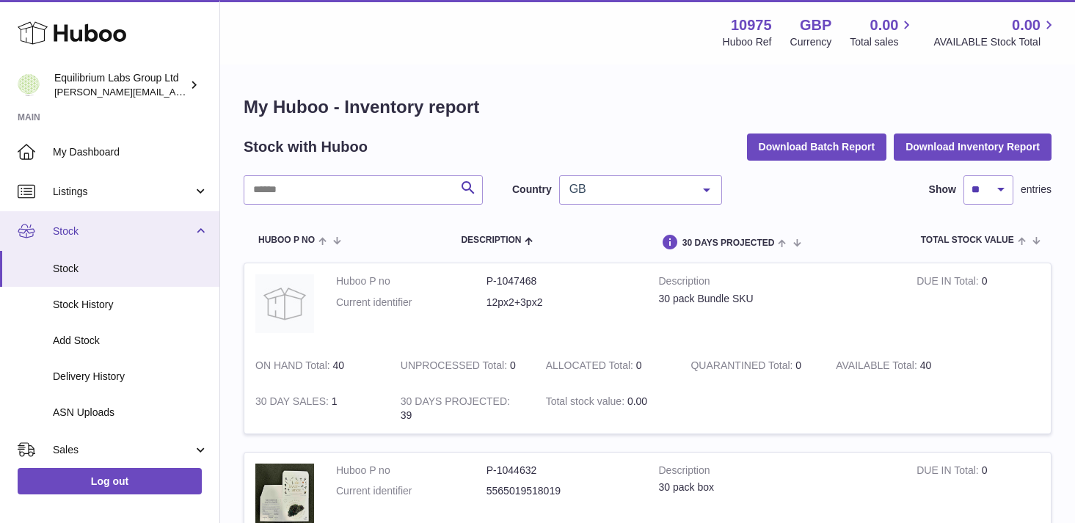
click at [197, 236] on link "Stock" at bounding box center [110, 231] width 220 height 40
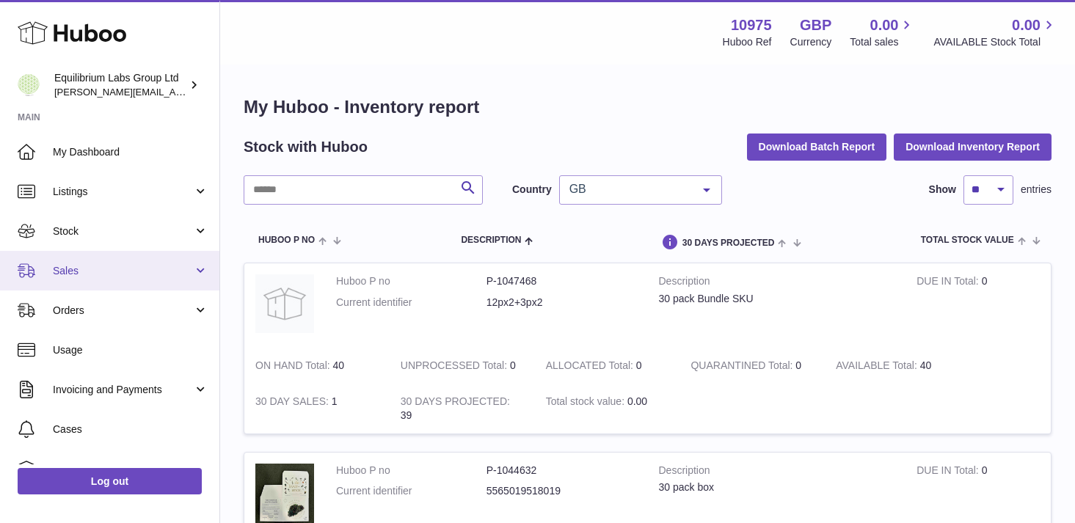
click at [184, 278] on link "Sales" at bounding box center [110, 271] width 220 height 40
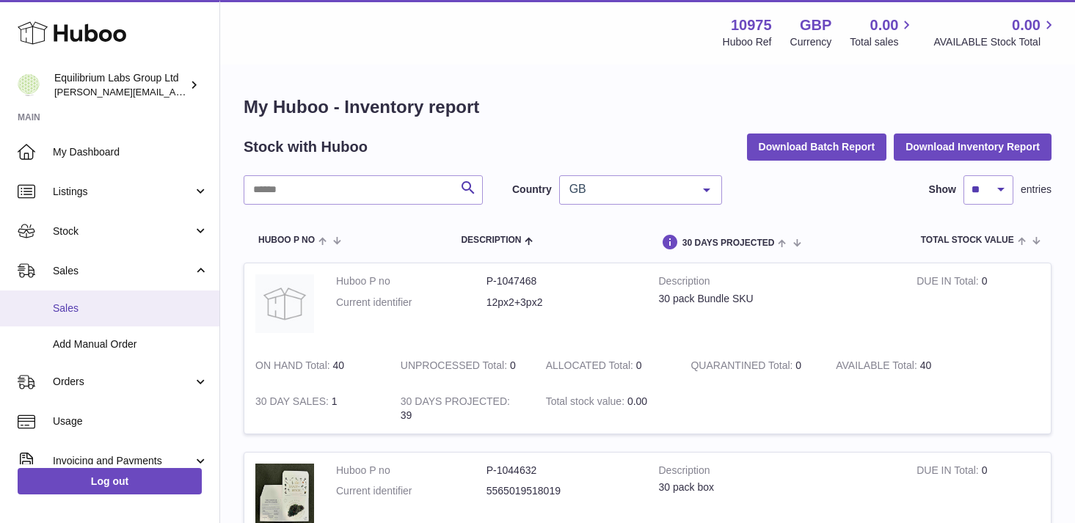
click at [156, 313] on span "Sales" at bounding box center [131, 309] width 156 height 14
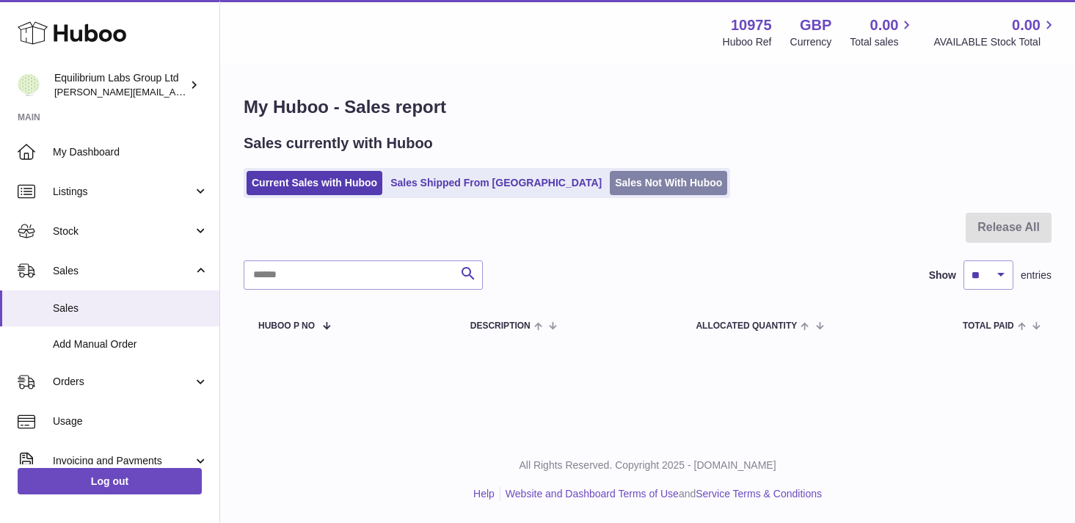
click at [610, 192] on link "Sales Not With Huboo" at bounding box center [668, 183] width 117 height 24
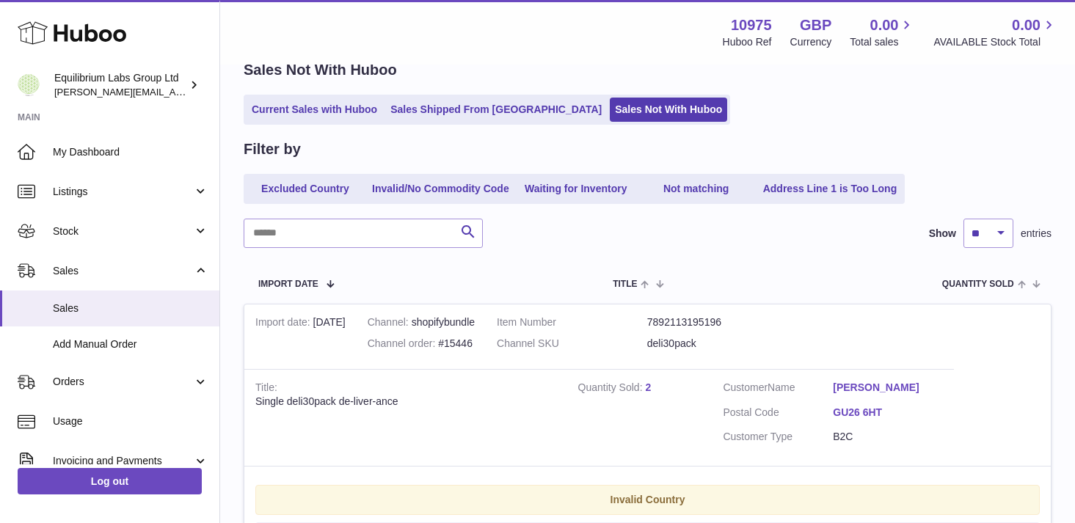
scroll to position [76, 0]
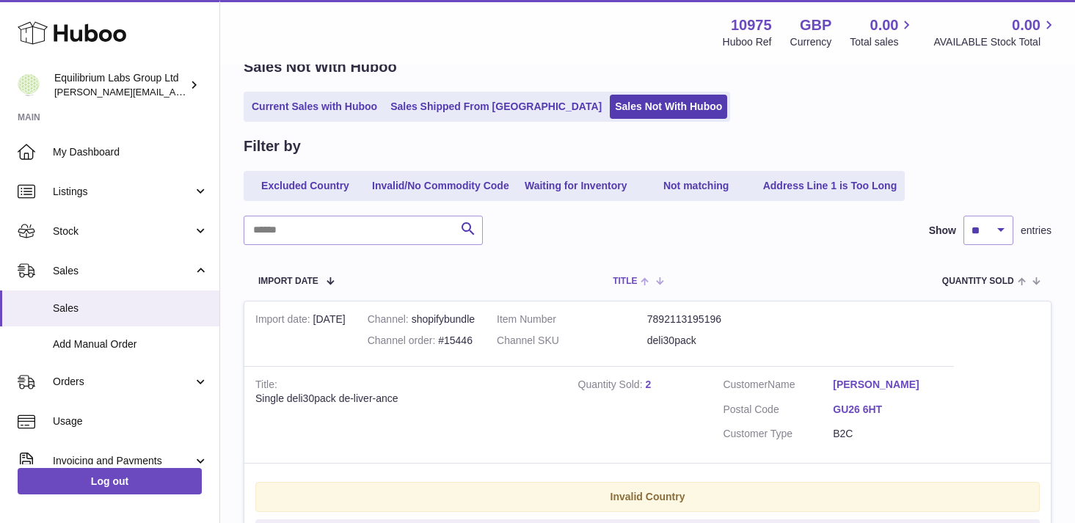
click at [675, 260] on th "Title" at bounding box center [636, 280] width 77 height 41
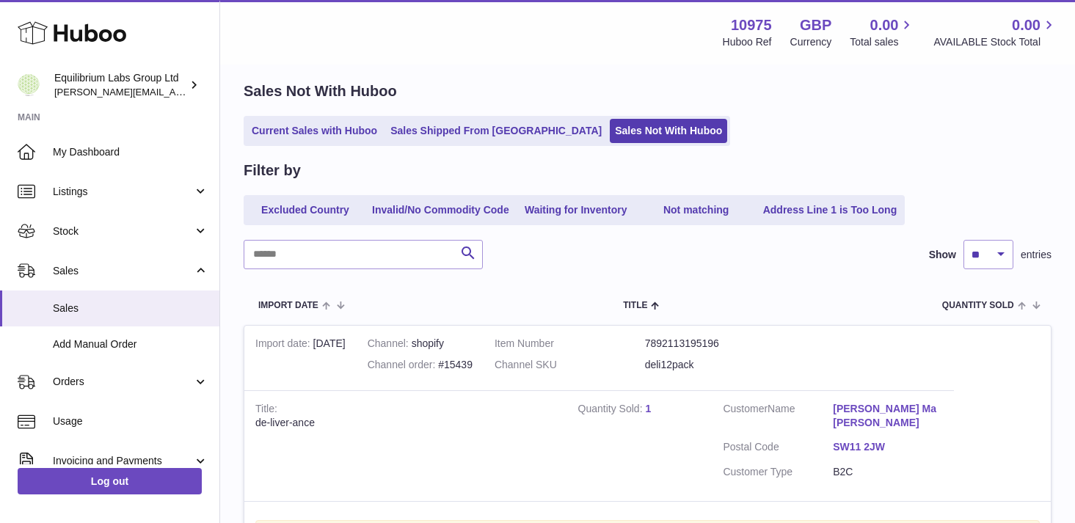
scroll to position [66, 0]
